Goal: Contribute content

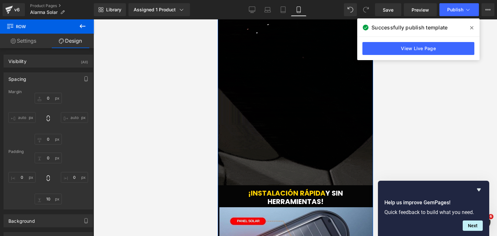
scroll to position [1386, 0]
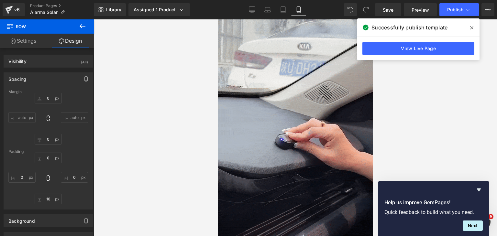
click at [472, 27] on icon at bounding box center [471, 27] width 3 height 5
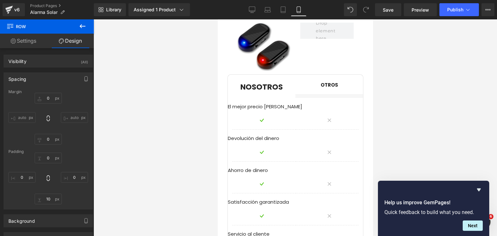
scroll to position [2004, 0]
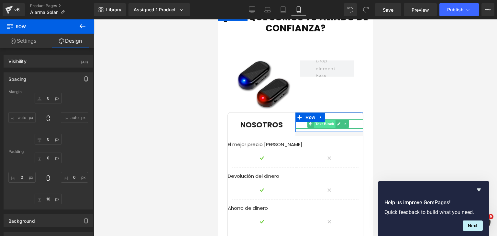
click at [324, 121] on span "Text Block" at bounding box center [324, 124] width 21 height 8
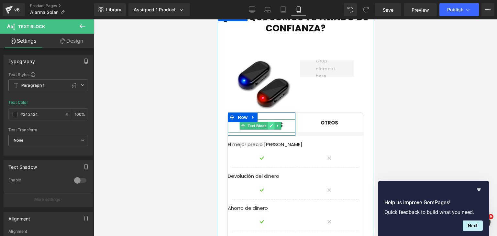
click at [271, 122] on link at bounding box center [271, 126] width 7 height 8
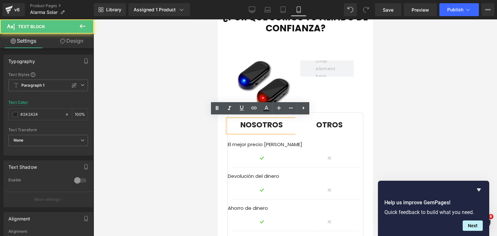
click at [377, 124] on div at bounding box center [296, 127] width 404 height 217
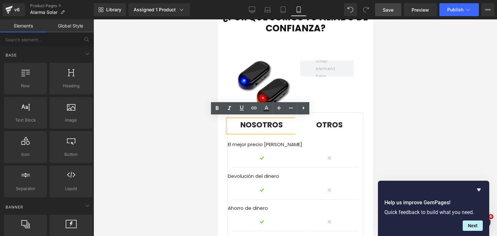
click at [391, 9] on span "Save" at bounding box center [388, 9] width 11 height 7
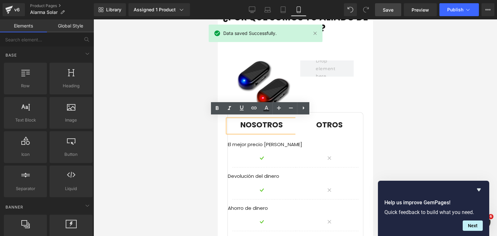
click at [386, 112] on div at bounding box center [296, 127] width 404 height 217
click at [447, 13] on button "Publish" at bounding box center [459, 9] width 39 height 13
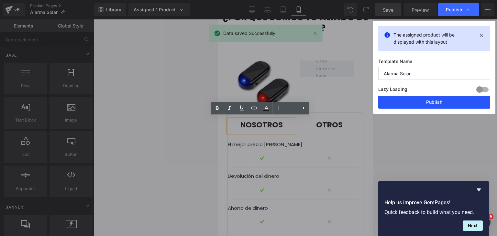
click at [442, 102] on button "Publish" at bounding box center [434, 102] width 112 height 13
